Goal: Task Accomplishment & Management: Manage account settings

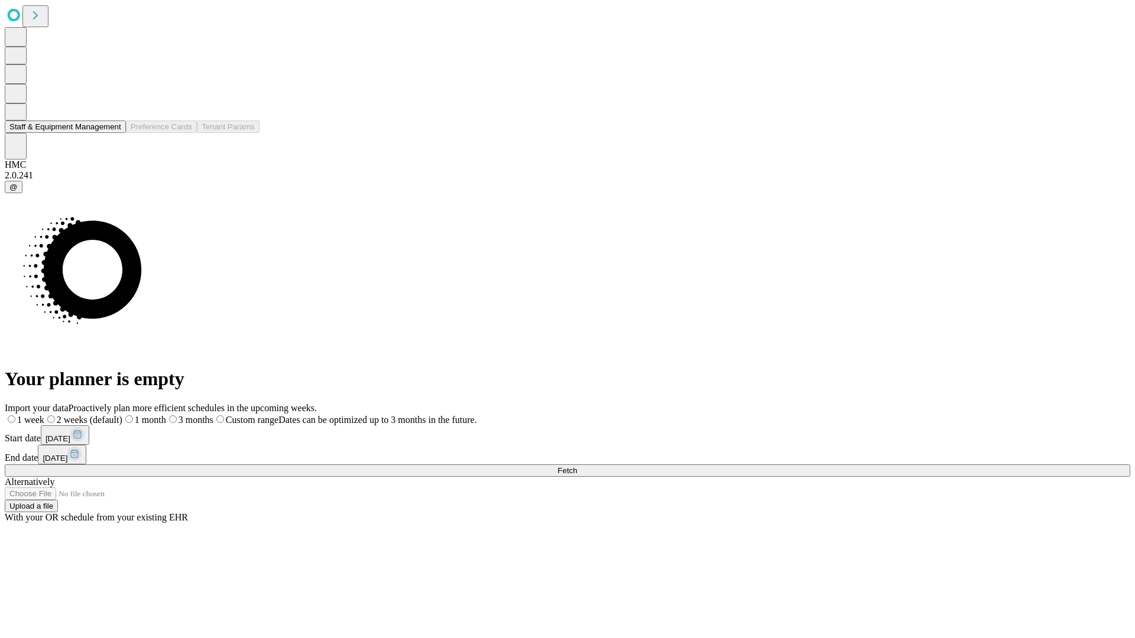
click at [111, 133] on button "Staff & Equipment Management" at bounding box center [65, 127] width 121 height 12
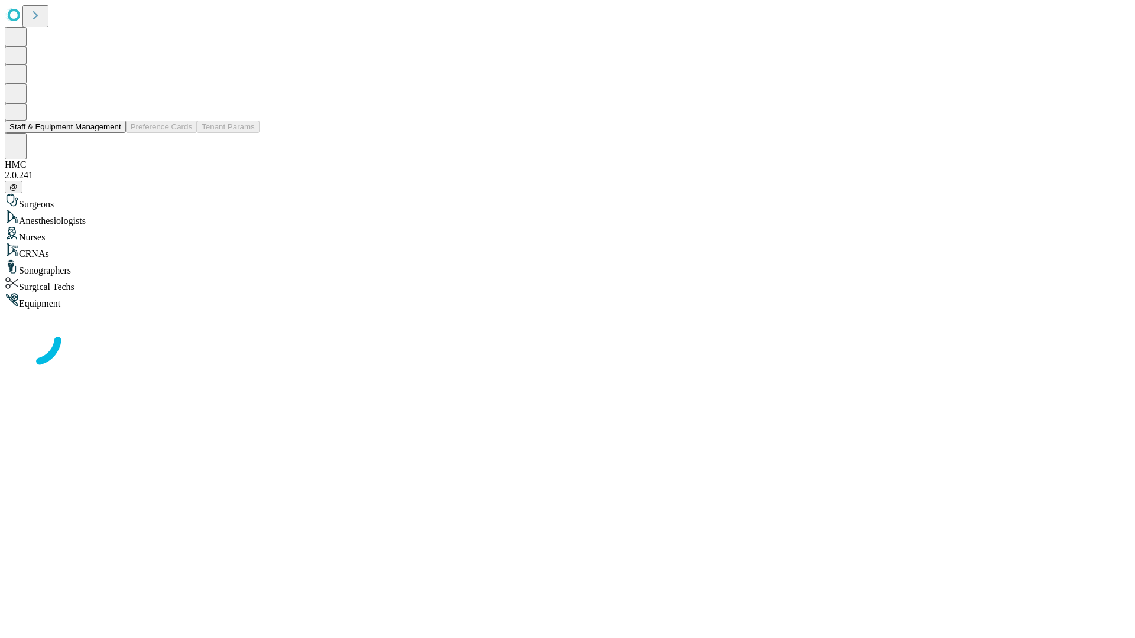
click at [113, 133] on button "Staff & Equipment Management" at bounding box center [65, 127] width 121 height 12
